Goal: Information Seeking & Learning: Compare options

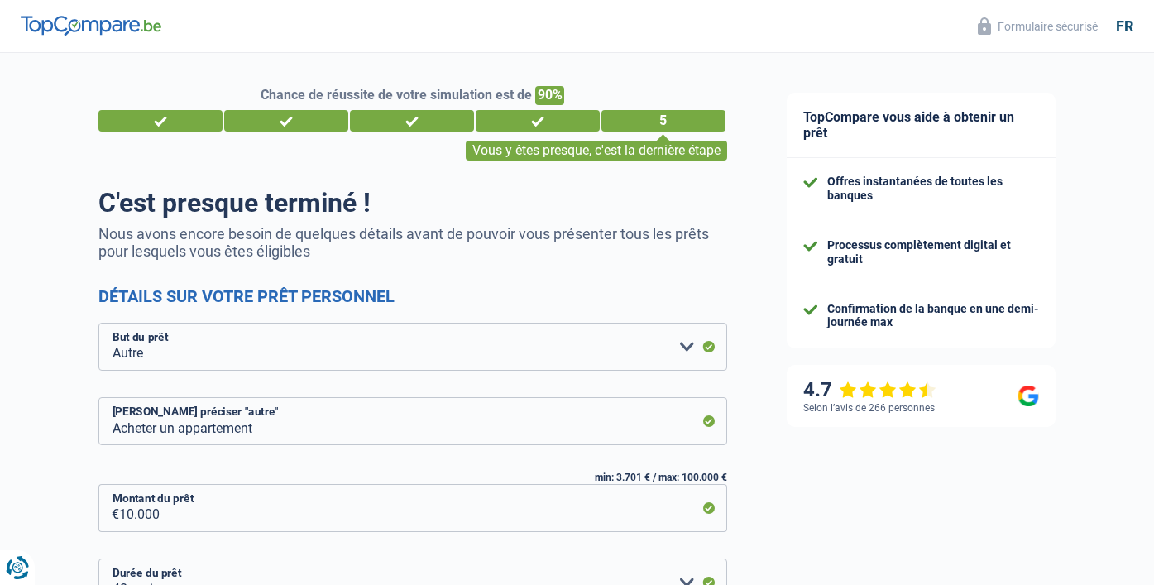
select select "other"
select select "48"
select select "10-12"
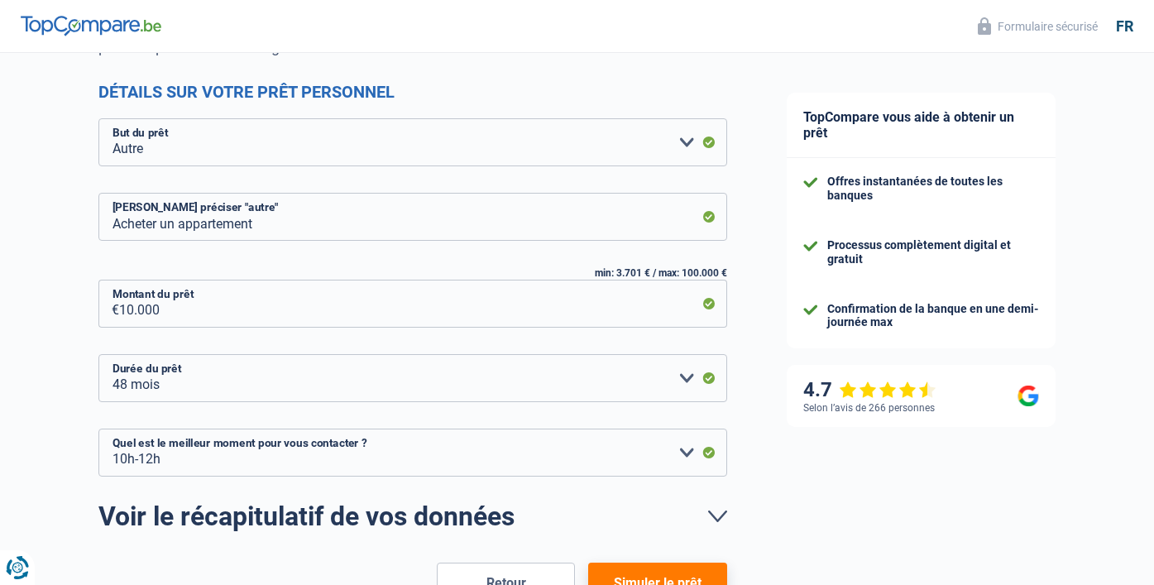
scroll to position [318, 0]
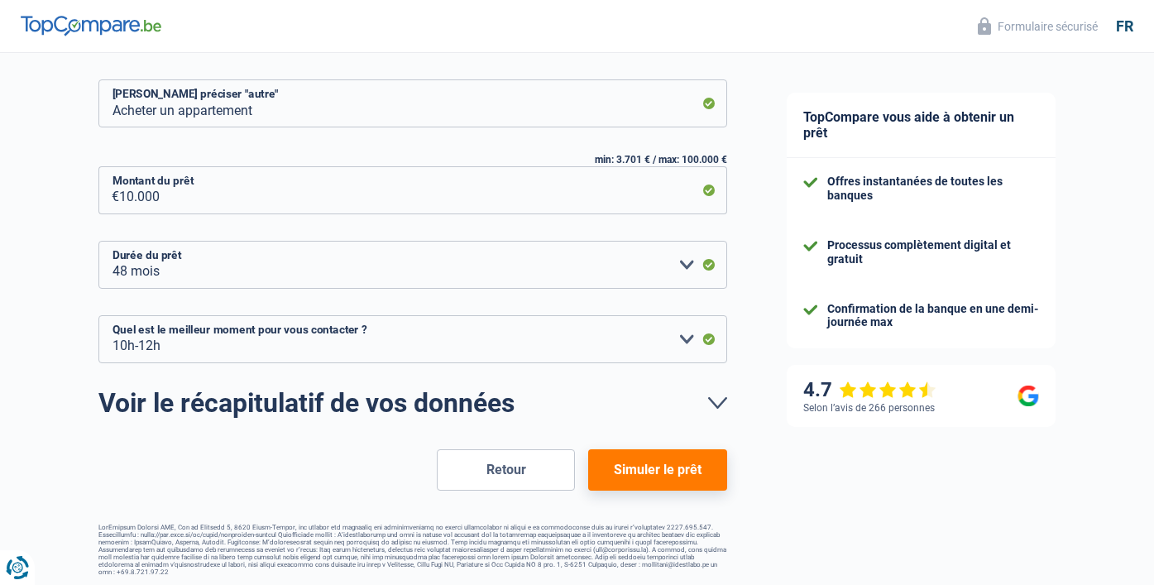
click at [668, 464] on button "Simuler le prêt" at bounding box center [657, 469] width 138 height 41
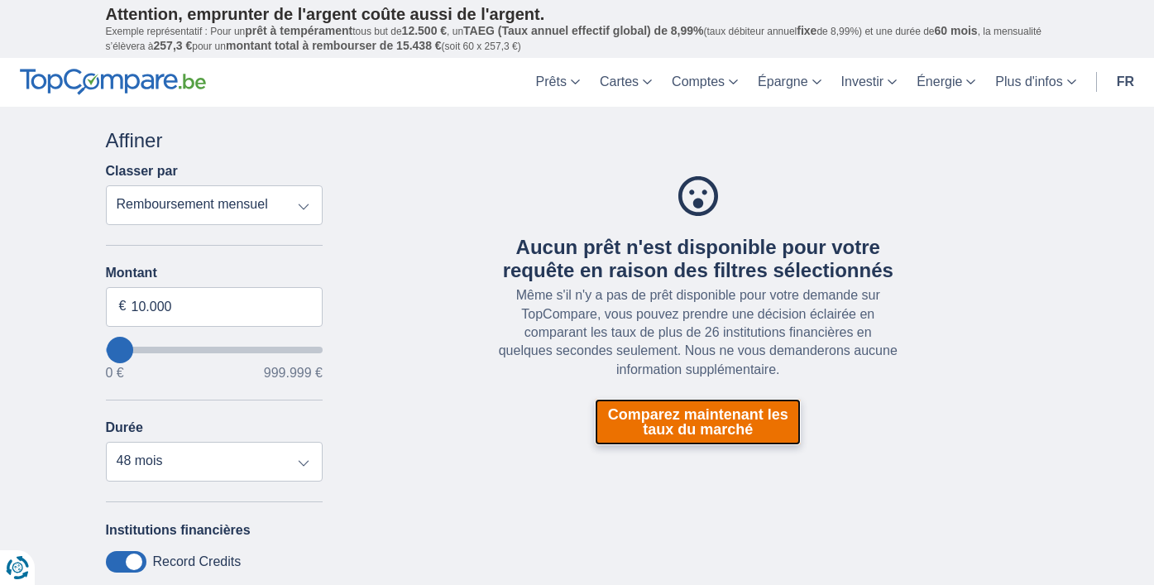
click at [695, 426] on link "Comparez maintenant les taux du marché" at bounding box center [698, 422] width 206 height 46
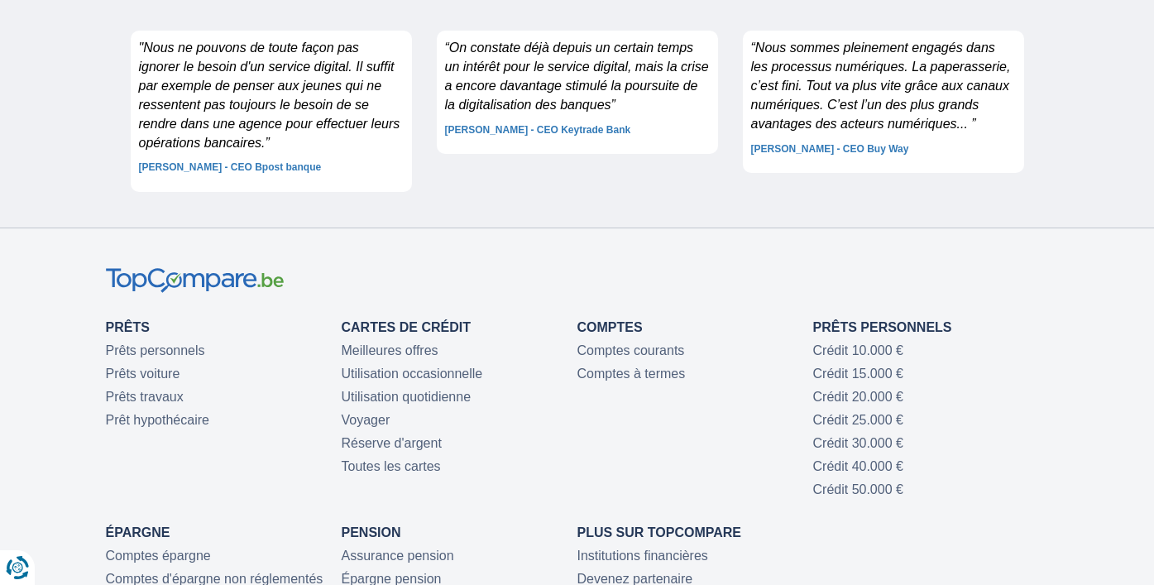
scroll to position [4626, 0]
